Goal: Task Accomplishment & Management: Complete application form

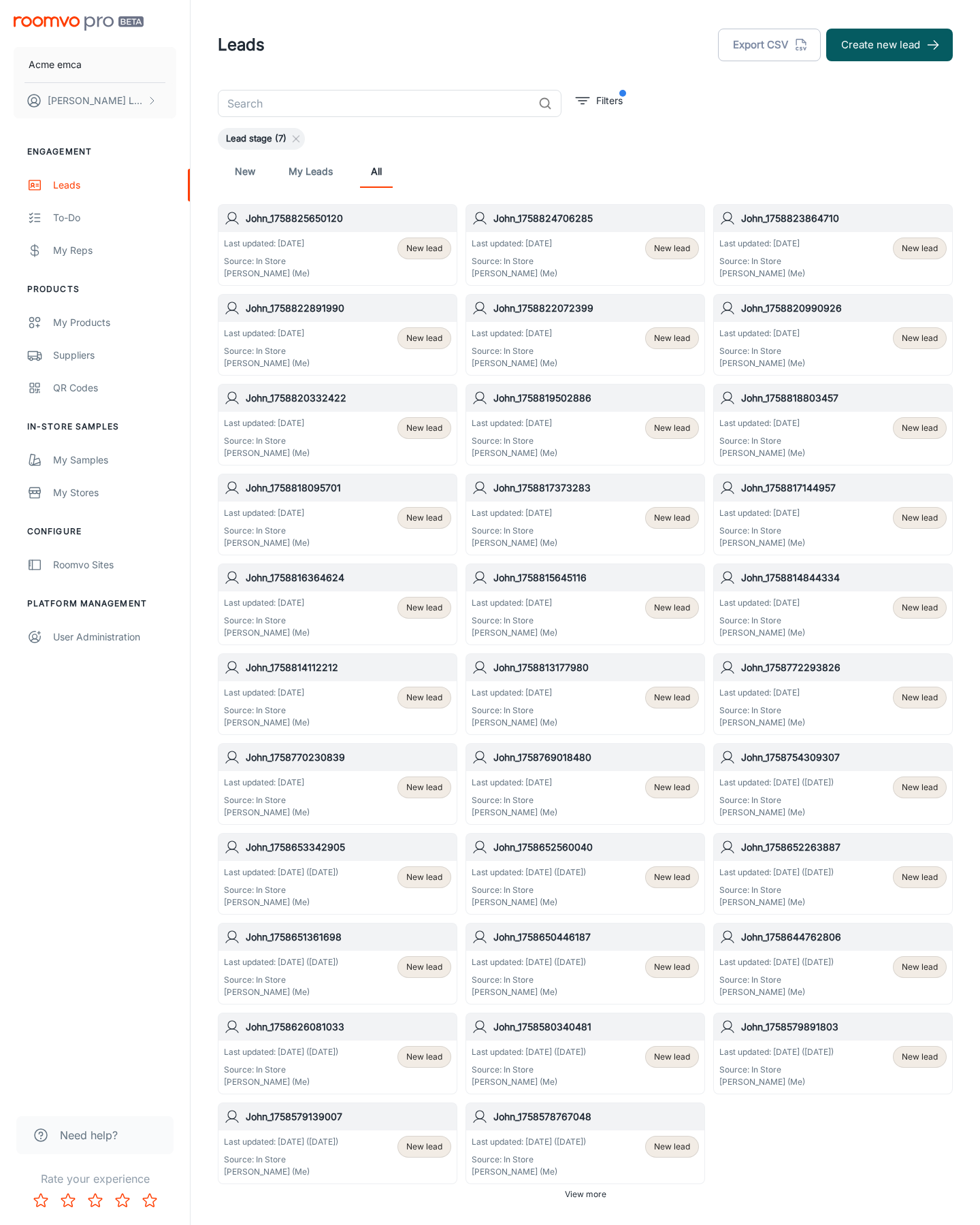
click at [890, 45] on button "Create new lead" at bounding box center [890, 45] width 127 height 32
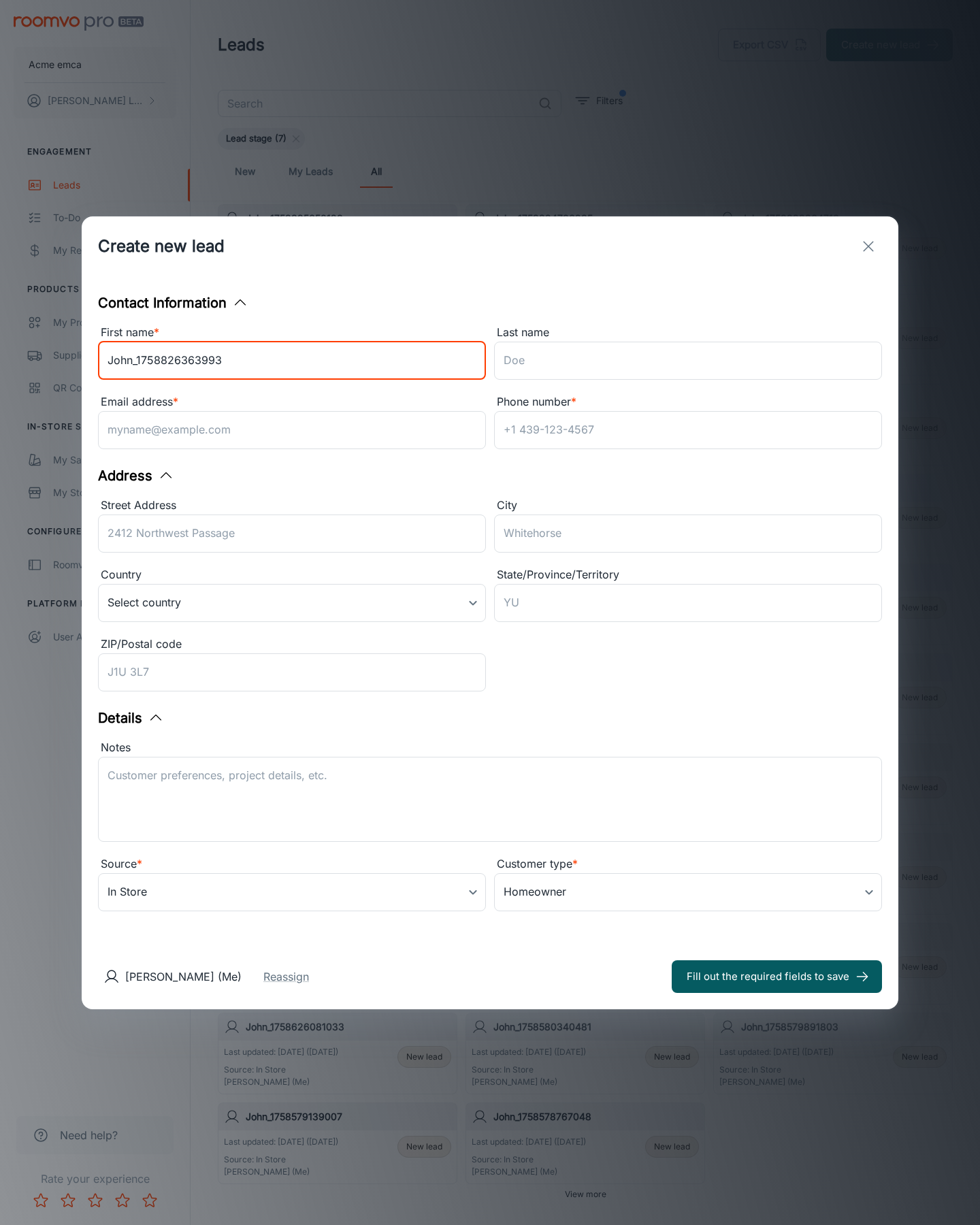
type input "John_1758826363993"
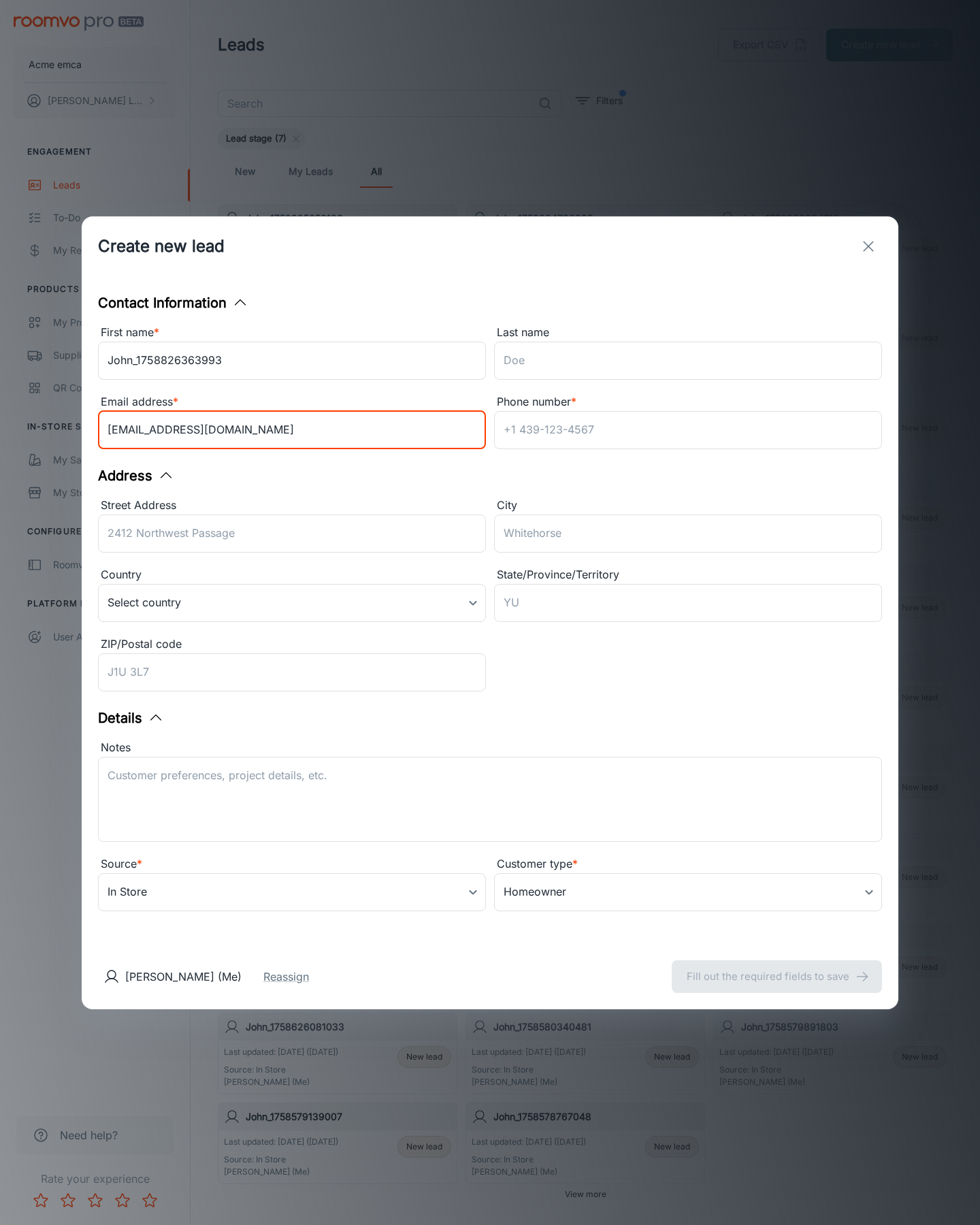
type input "[EMAIL_ADDRESS][DOMAIN_NAME]"
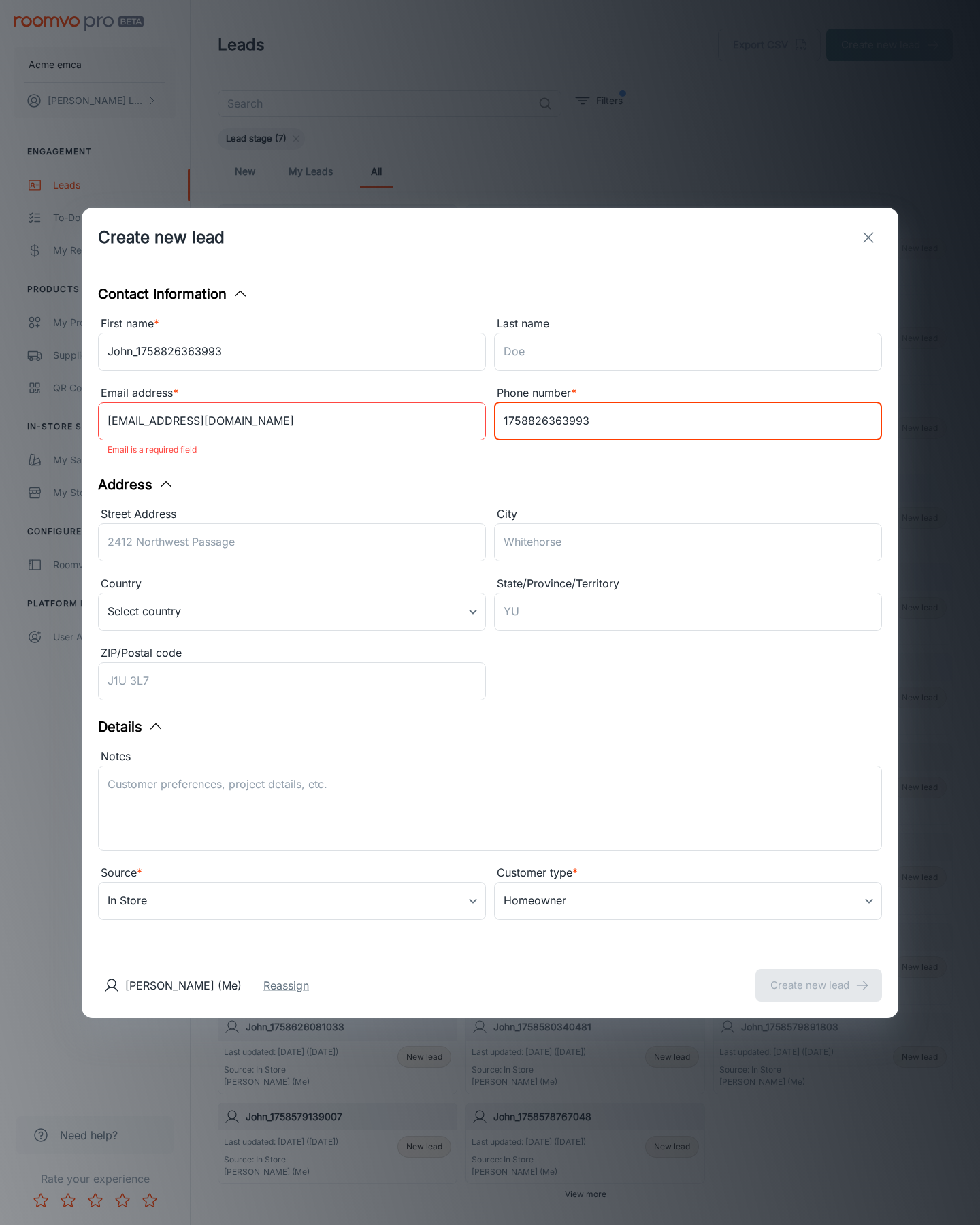
type input "1758826363993"
click at [819, 976] on button "Create new lead" at bounding box center [819, 985] width 127 height 32
